Goal: Find specific page/section: Find specific page/section

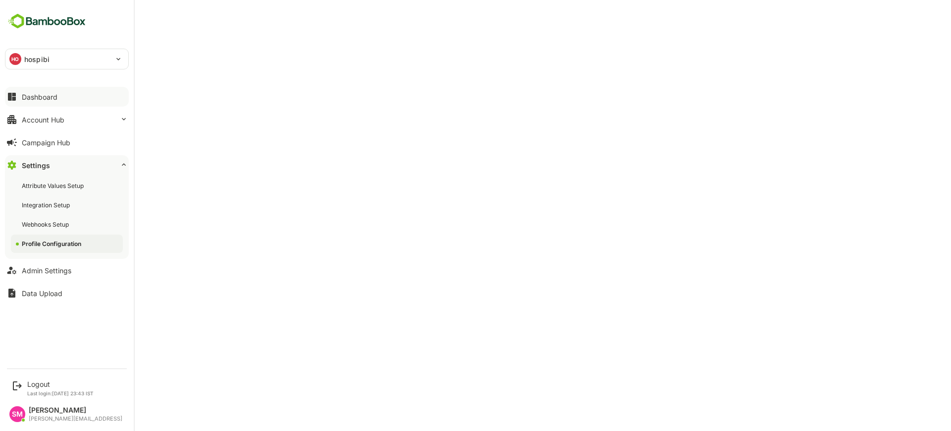
click at [58, 99] on button "Dashboard" at bounding box center [67, 97] width 124 height 20
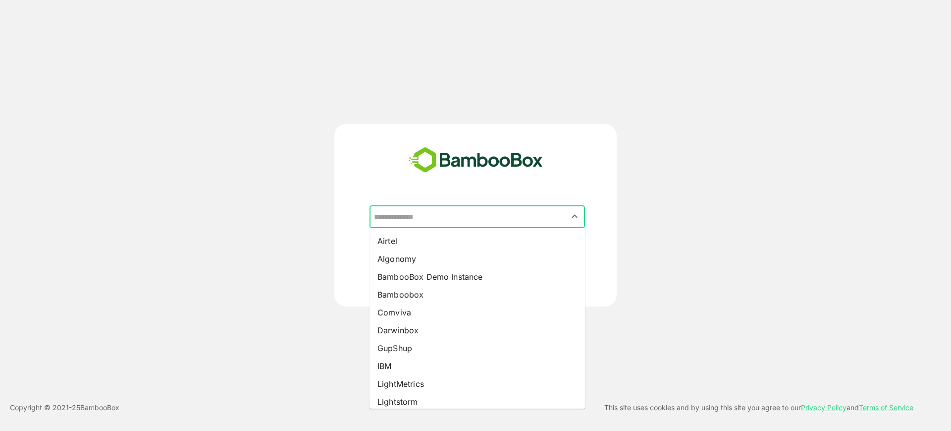
click at [447, 224] on input "text" at bounding box center [478, 216] width 212 height 19
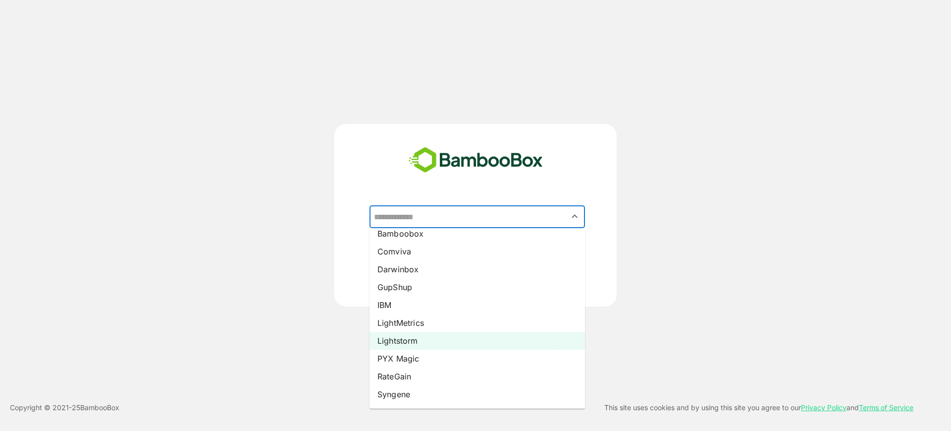
scroll to position [62, 0]
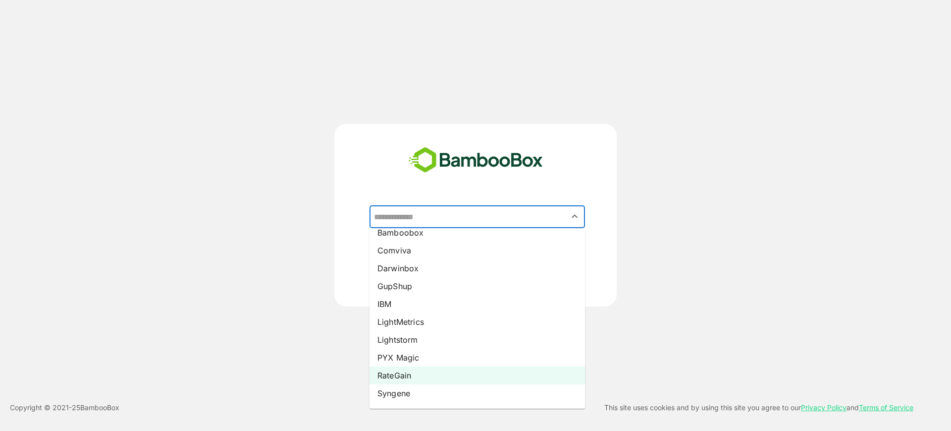
click at [404, 377] on li "RateGain" at bounding box center [478, 375] width 216 height 18
type input "********"
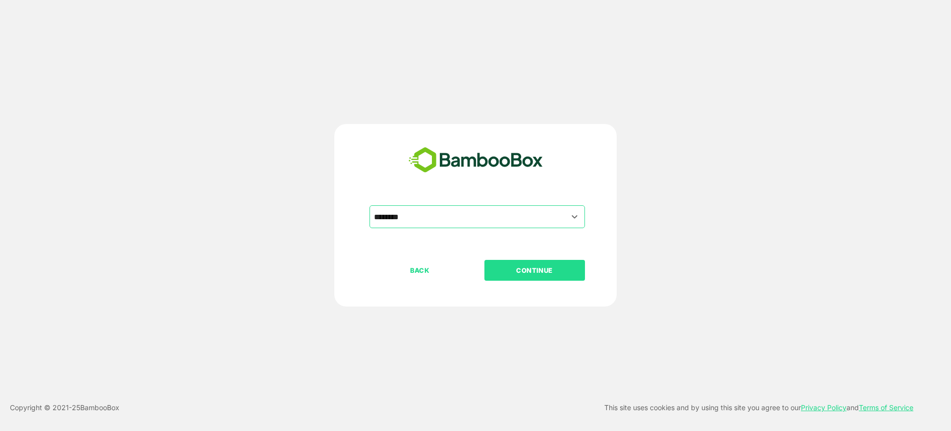
click at [516, 266] on p "CONTINUE" at bounding box center [534, 270] width 99 height 11
